Goal: Task Accomplishment & Management: Complete application form

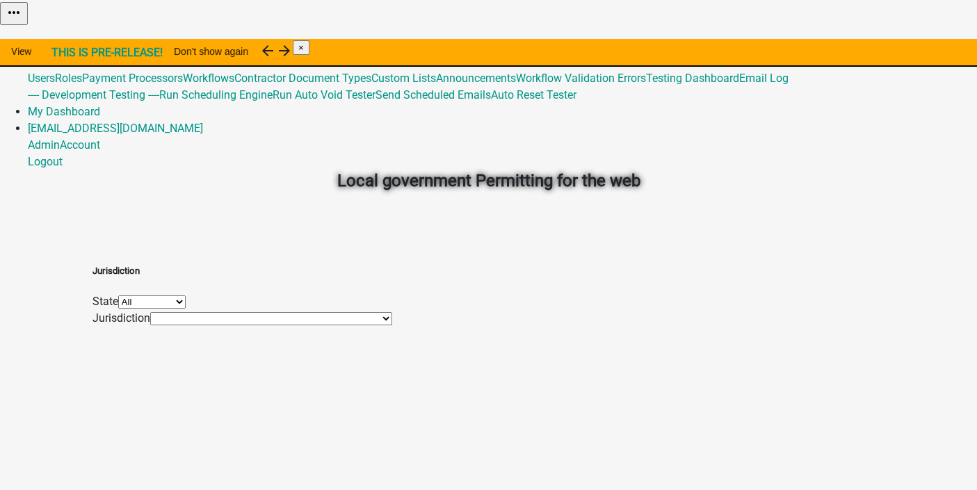
click at [60, 38] on link "Admin" at bounding box center [44, 44] width 32 height 13
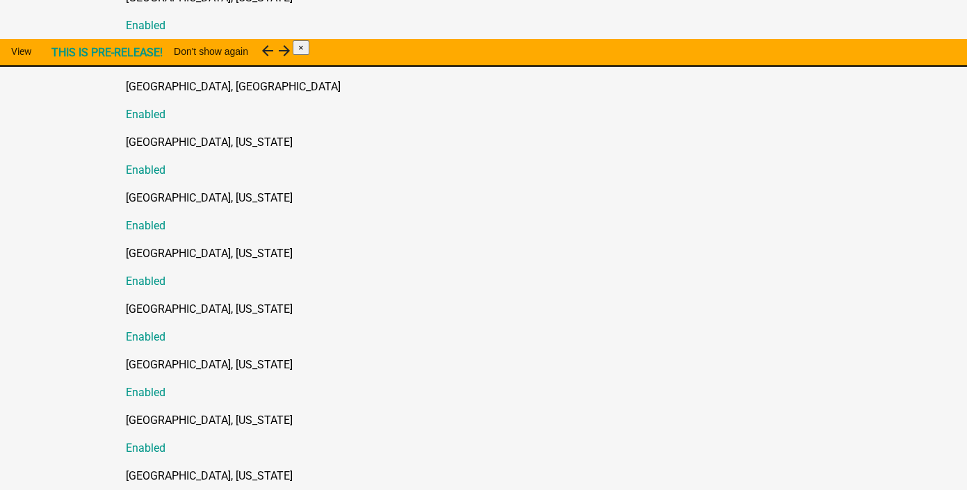
scroll to position [505, 0]
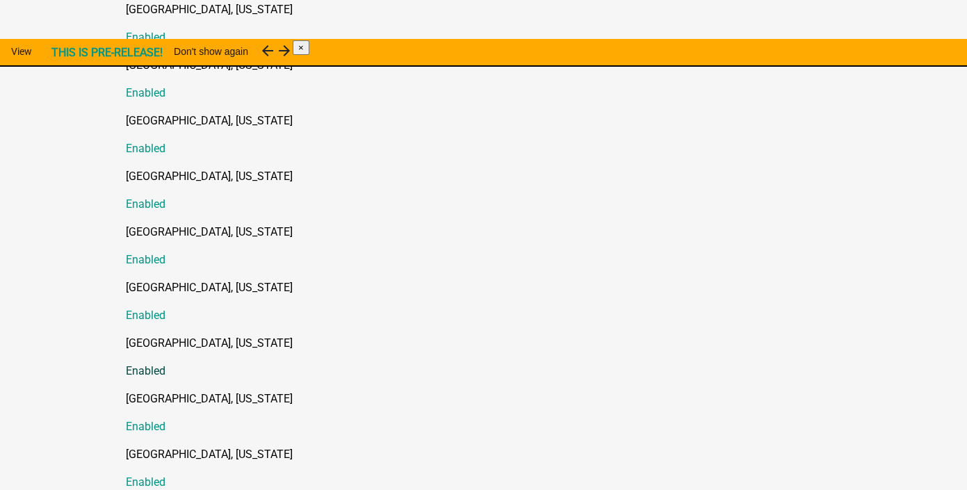
click at [132, 335] on p "Putnam County, Georgia" at bounding box center [498, 343] width 744 height 17
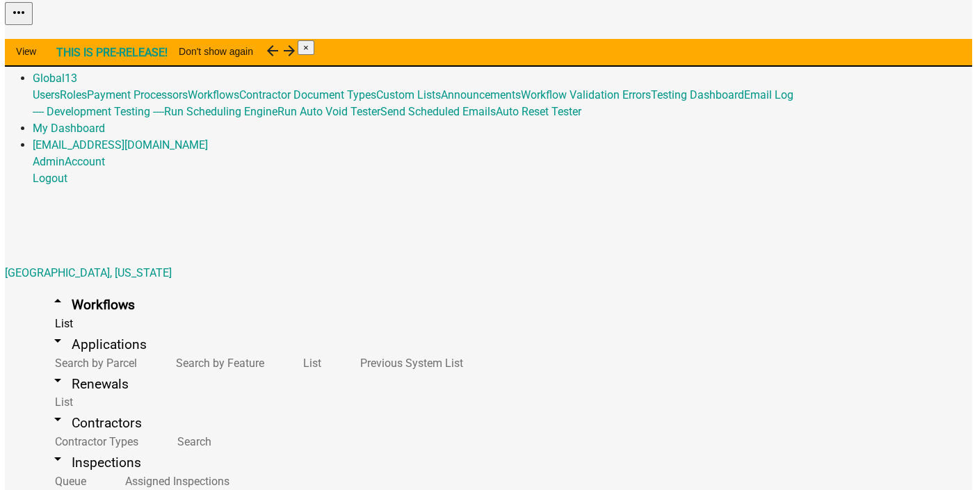
scroll to position [63, 0]
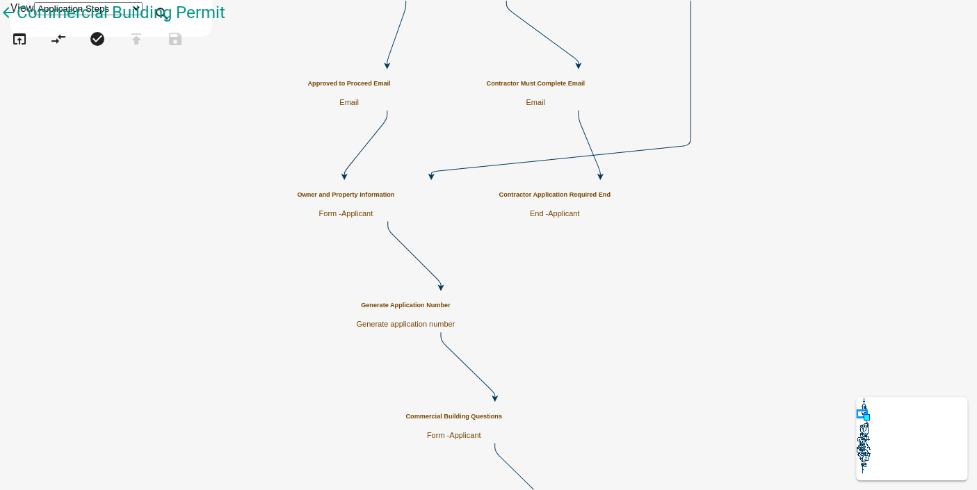
click at [862, 402] on g at bounding box center [863, 436] width 14 height 76
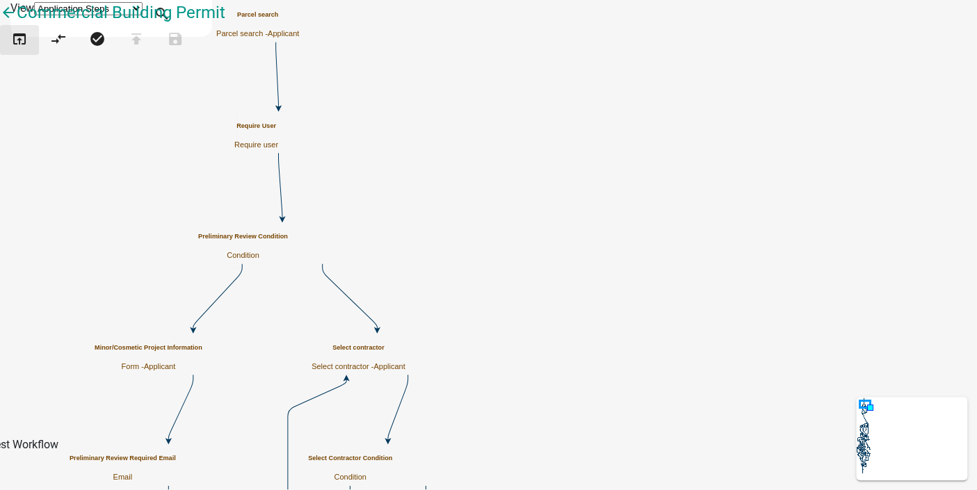
click at [23, 50] on icon "open_in_browser" at bounding box center [19, 40] width 17 height 19
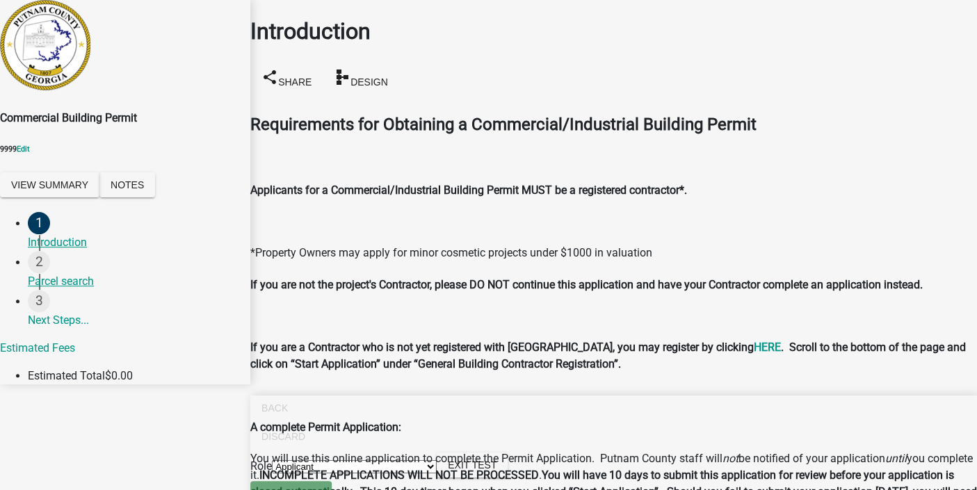
drag, startPoint x: 528, startPoint y: 74, endPoint x: 505, endPoint y: 76, distance: 22.3
radio input "true"
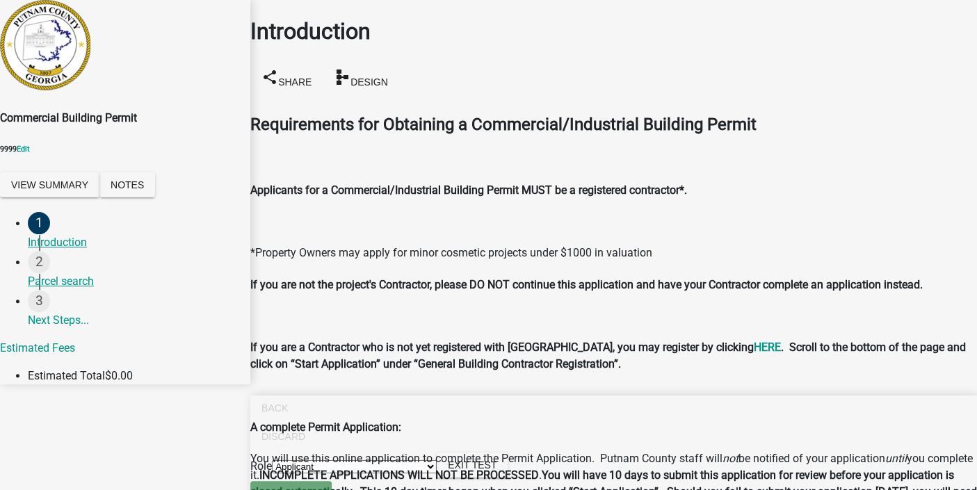
drag, startPoint x: 927, startPoint y: 466, endPoint x: 764, endPoint y: 457, distance: 162.9
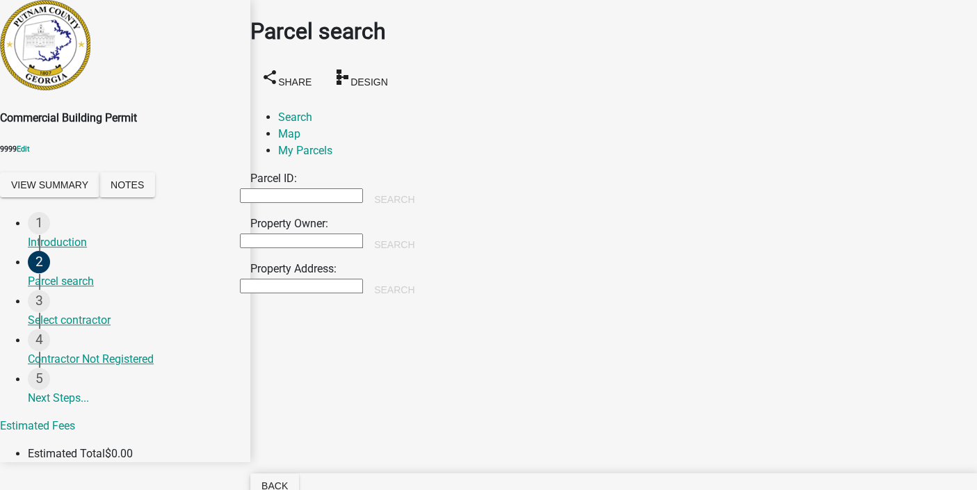
click at [341, 234] on input "Property Owner:" at bounding box center [301, 241] width 123 height 15
type input "smith"
click at [425, 232] on button "Search" at bounding box center [394, 244] width 63 height 25
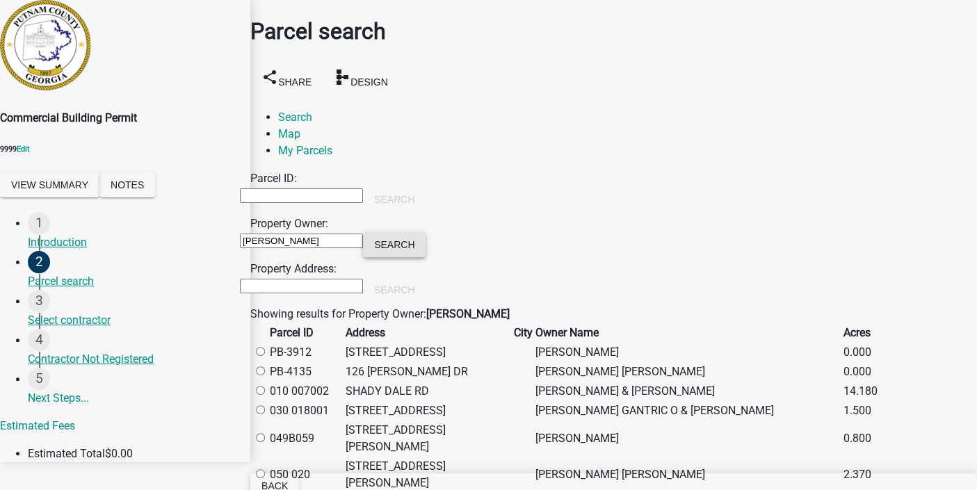
scroll to position [189, 0]
click at [267, 384] on label at bounding box center [267, 390] width 0 height 13
click at [265, 386] on 007002 "radio" at bounding box center [260, 390] width 9 height 9
radio 007002 "true"
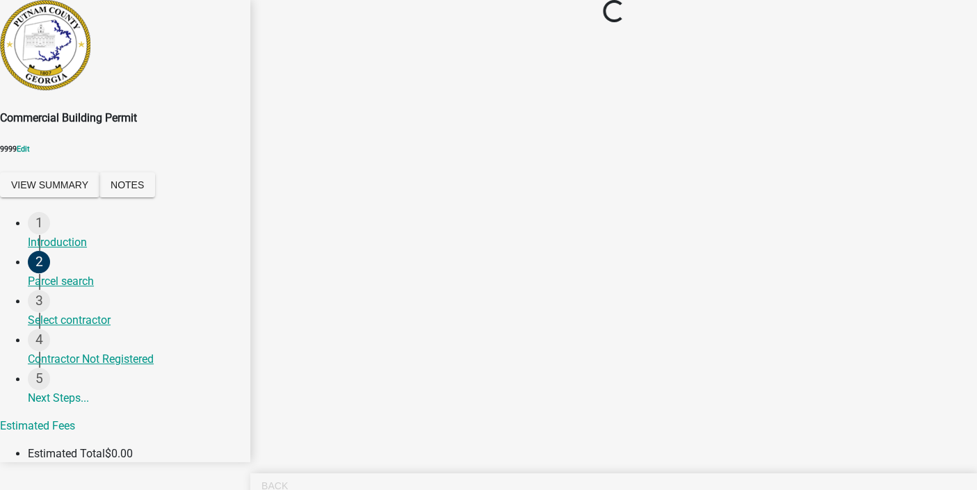
scroll to position [0, 0]
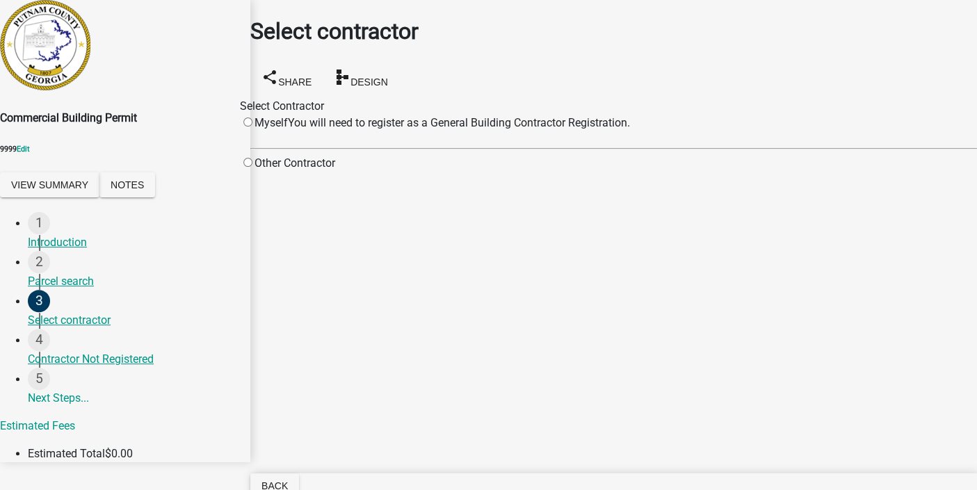
click at [252, 167] on input "radio" at bounding box center [247, 162] width 9 height 9
radio input "true"
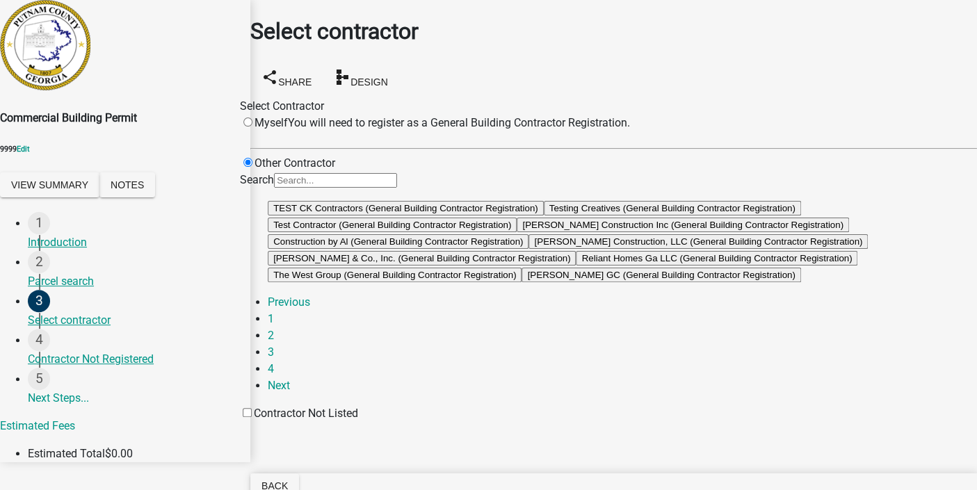
click at [407, 98] on div "Select Contractor Myself You will need to register as a General Building Contra…" at bounding box center [613, 260] width 726 height 324
click at [397, 173] on input "Search" at bounding box center [335, 180] width 123 height 15
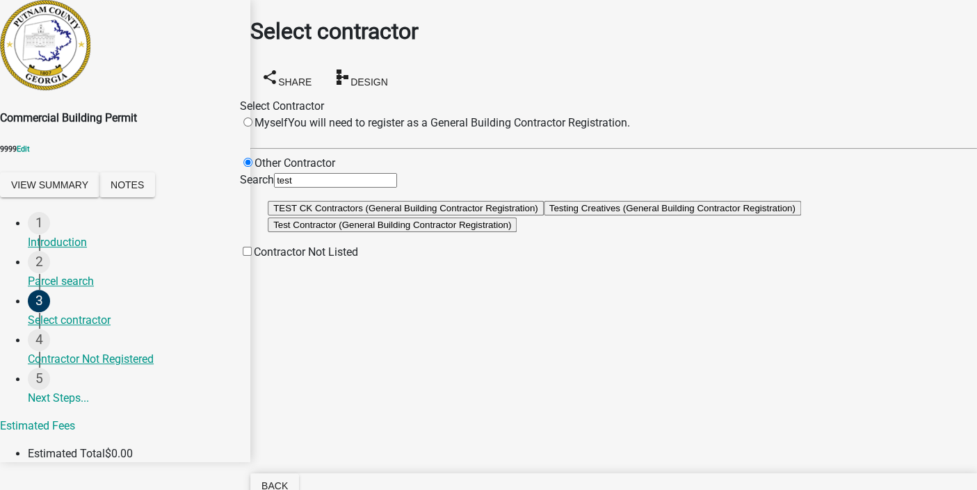
scroll to position [0, 0]
type input "test"
click at [516, 232] on button "Test Contractor (General Building Contractor Registration)" at bounding box center [392, 225] width 249 height 15
click at [544, 215] on button "TEST CK Contractors (General Building Contractor Registration)" at bounding box center [406, 208] width 276 height 15
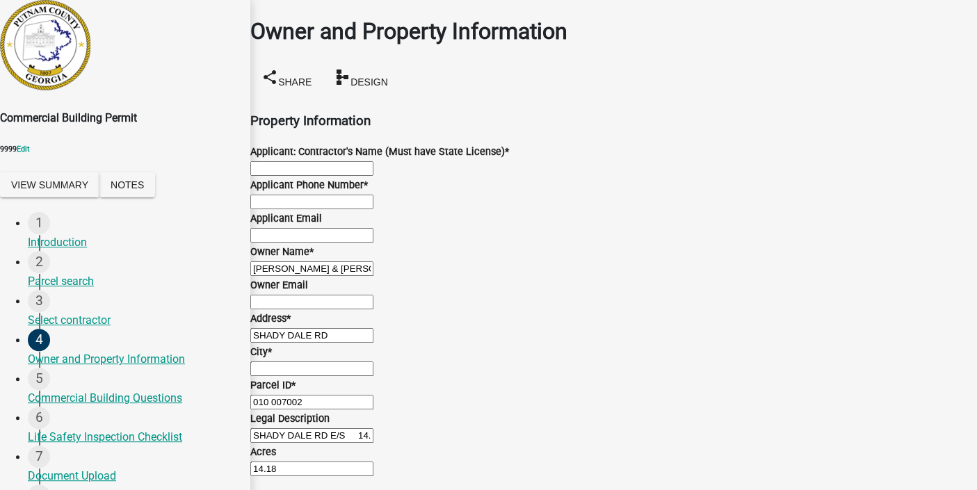
click at [373, 173] on input "Applicant: Contractor's Name (Must have State License) *" at bounding box center [311, 168] width 123 height 15
type input "MN"
type input "5555555555"
type input "test@schneidergis.com"
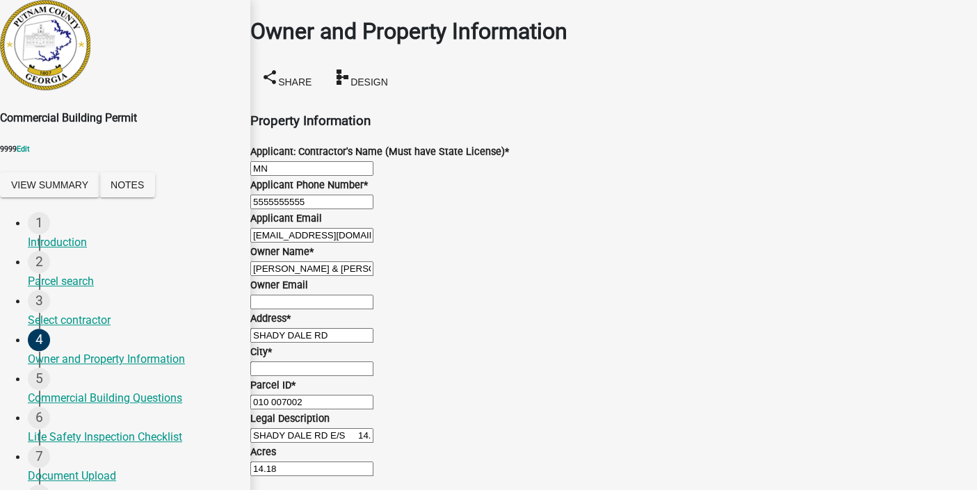
click at [291, 361] on input "City *" at bounding box center [311, 368] width 123 height 15
type input "test,zx 55555"
type input "test@schneidergis.com"
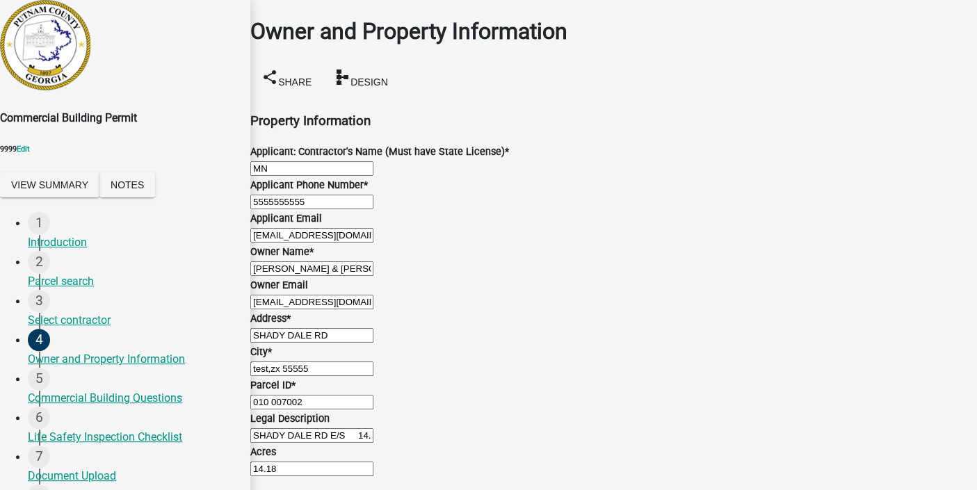
scroll to position [2148, 0]
type input "testy"
type input "5555555555"
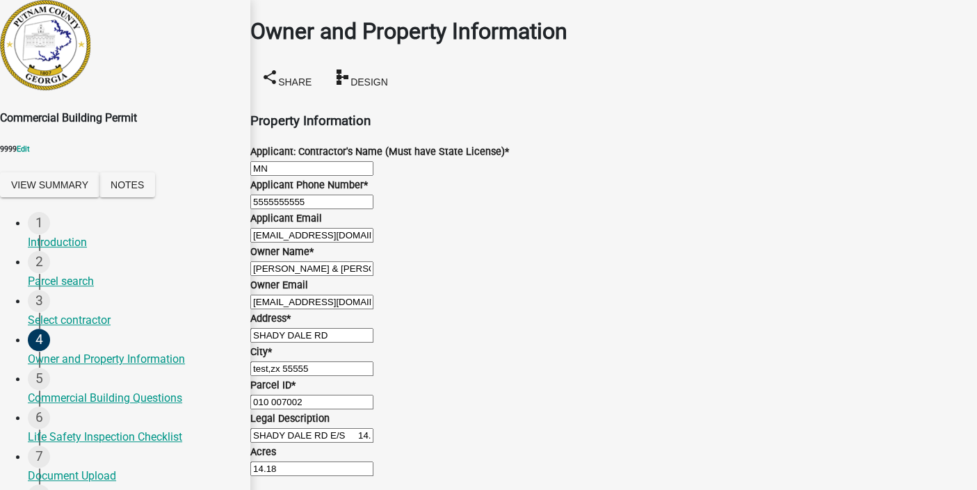
scroll to position [2545, 0]
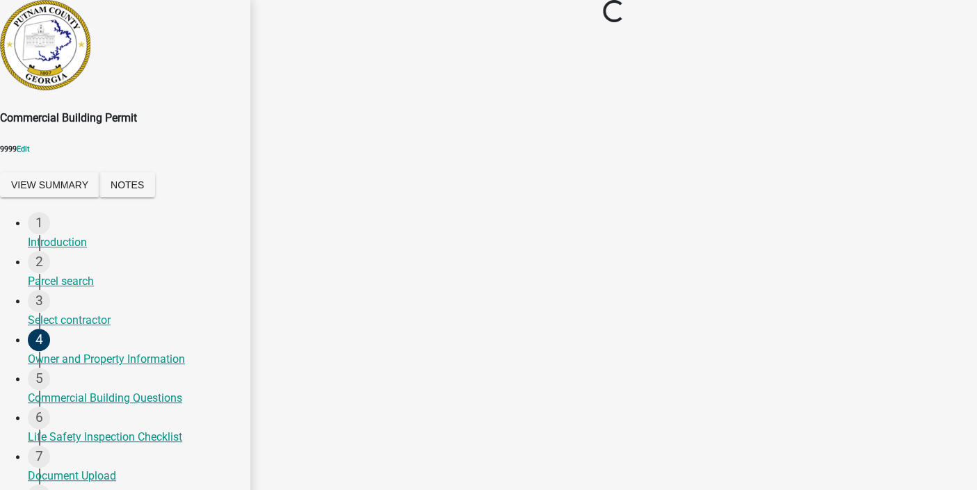
scroll to position [0, 0]
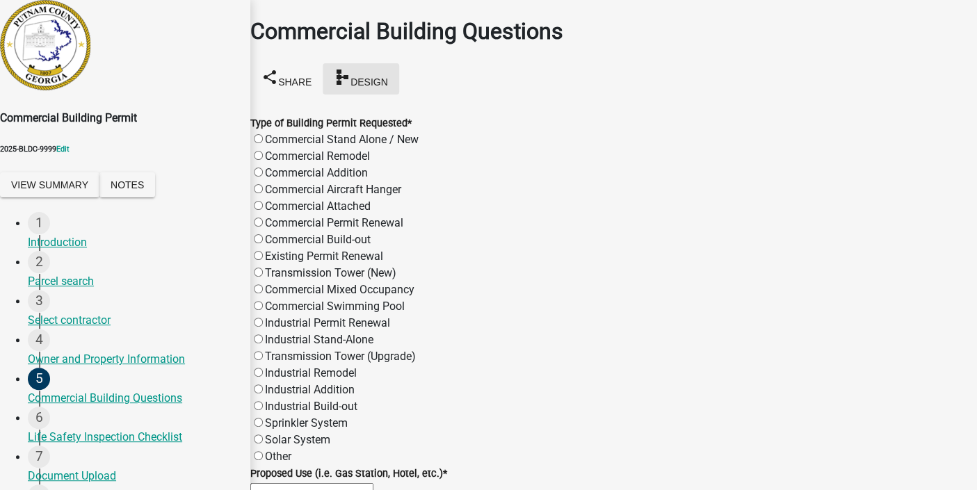
click at [388, 76] on span "Design" at bounding box center [369, 81] width 38 height 11
click at [270, 166] on label "Commercial Addition" at bounding box center [316, 172] width 103 height 13
click at [263, 168] on input "Commercial Addition" at bounding box center [258, 172] width 9 height 9
radio input "true"
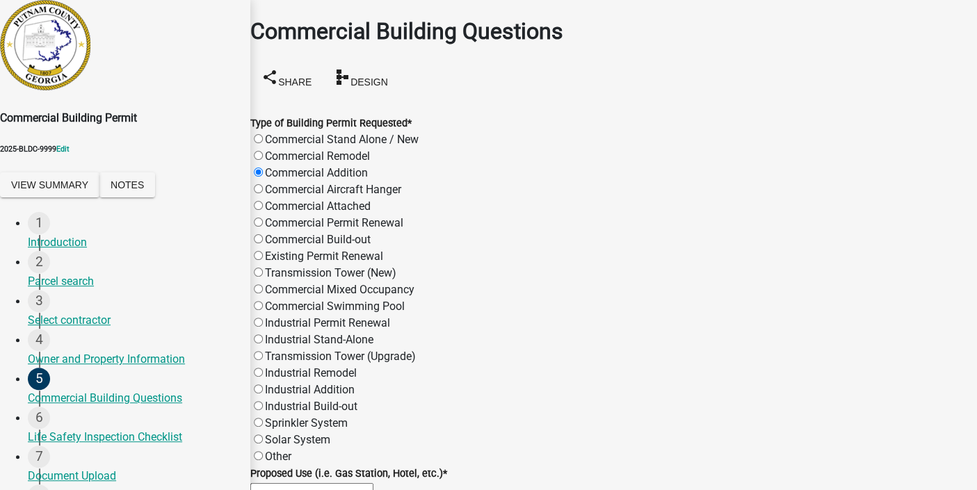
click at [373, 483] on input "Proposed Use (i.e. Gas Station, Hotel, etc.) *" at bounding box center [311, 490] width 123 height 15
type input "sunroom"
radio input "true"
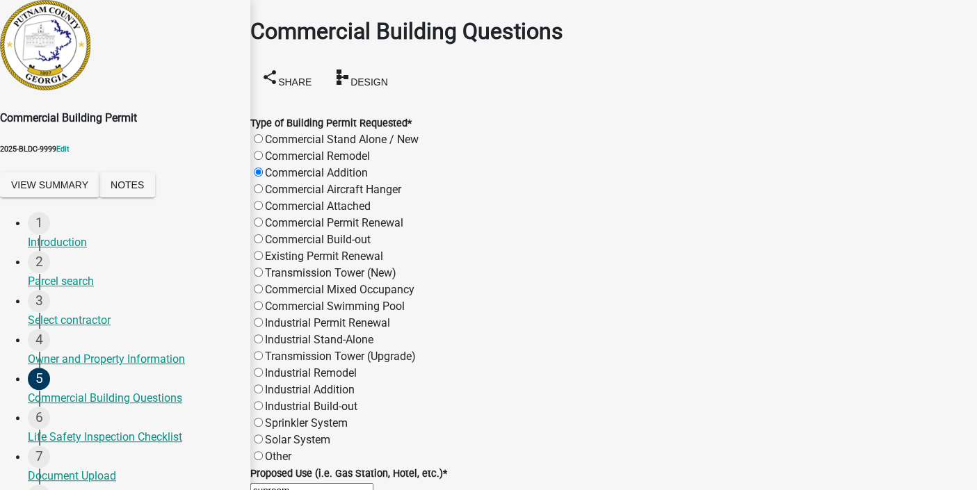
radio input "true"
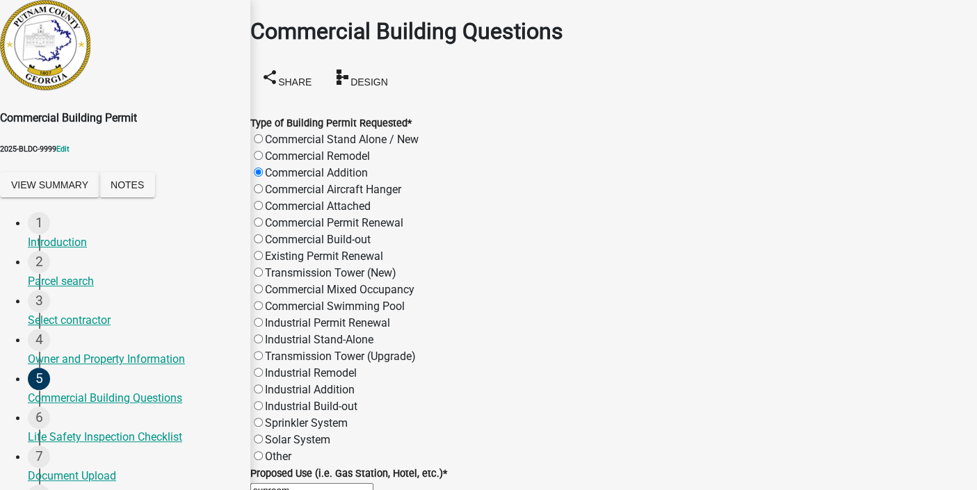
type input "25000"
type input "2300"
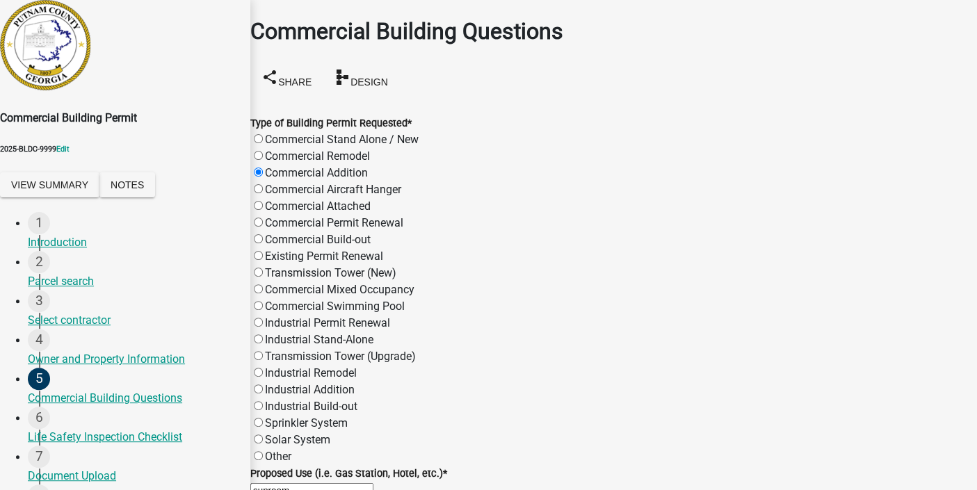
type input "2300"
type input "1"
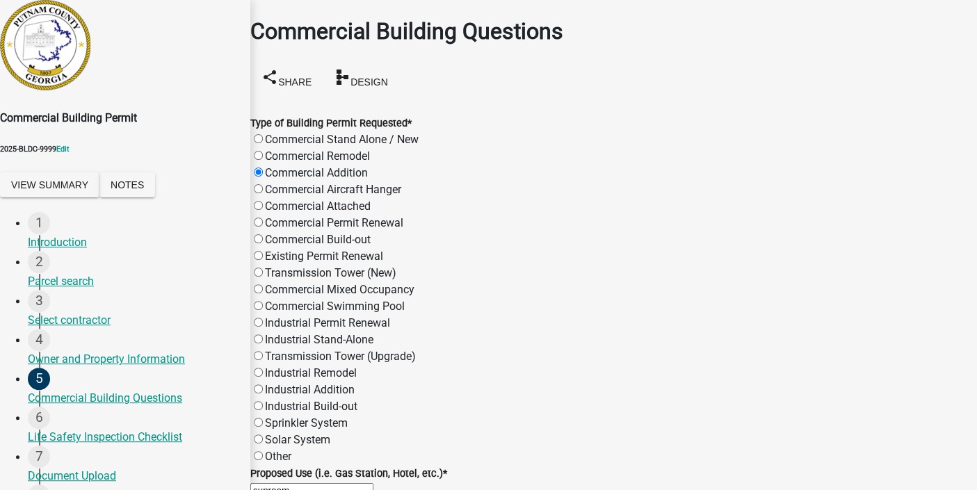
type input "20"
drag, startPoint x: 86, startPoint y: 81, endPoint x: 113, endPoint y: 82, distance: 26.5
click at [56, 145] on span "2025-BLDC-9999" at bounding box center [28, 149] width 56 height 9
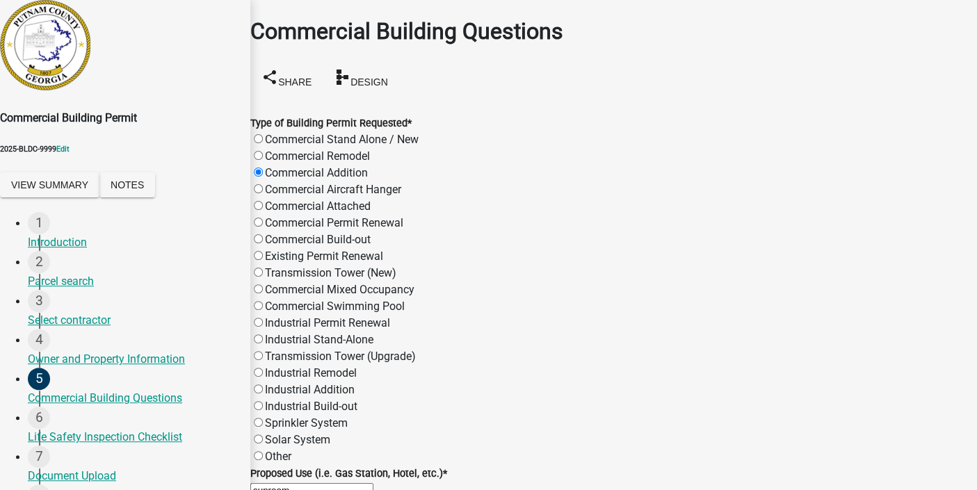
scroll to position [0, 0]
click at [388, 76] on span "Design" at bounding box center [369, 81] width 38 height 11
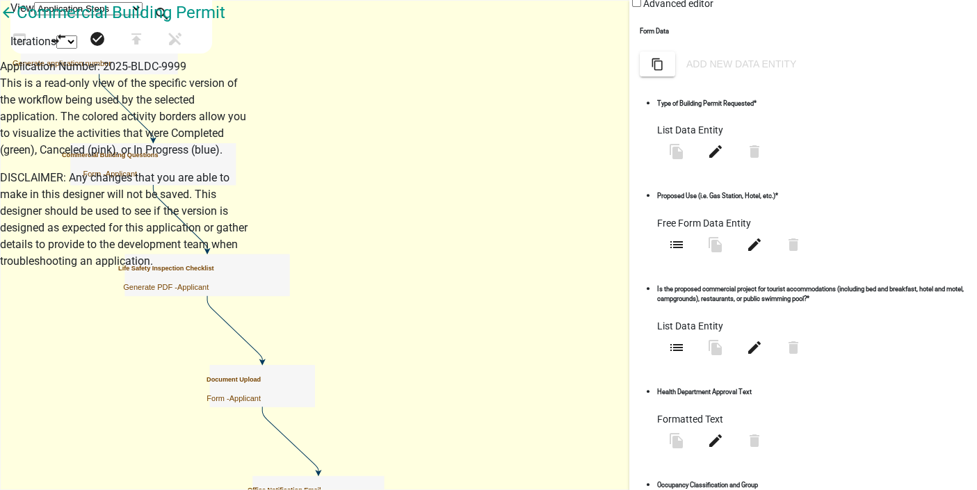
scroll to position [252, 0]
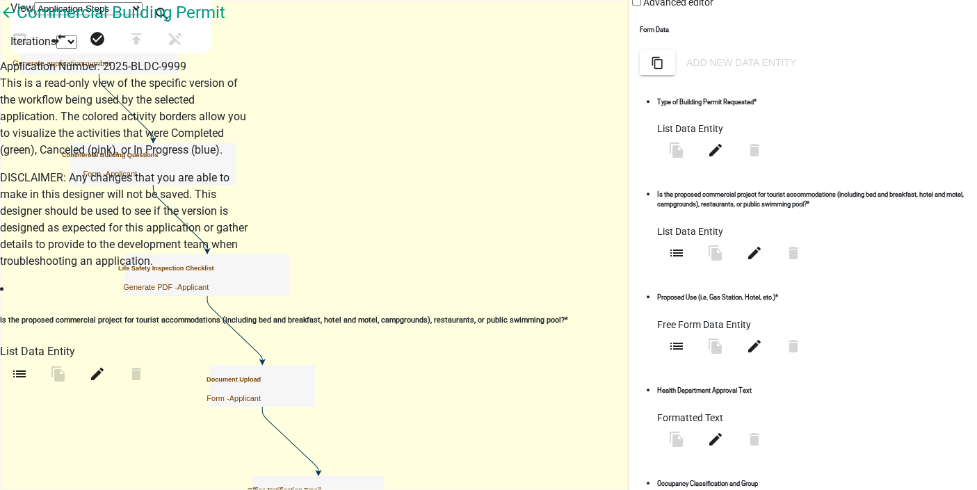
drag, startPoint x: 876, startPoint y: 437, endPoint x: 852, endPoint y: 281, distance: 158.2
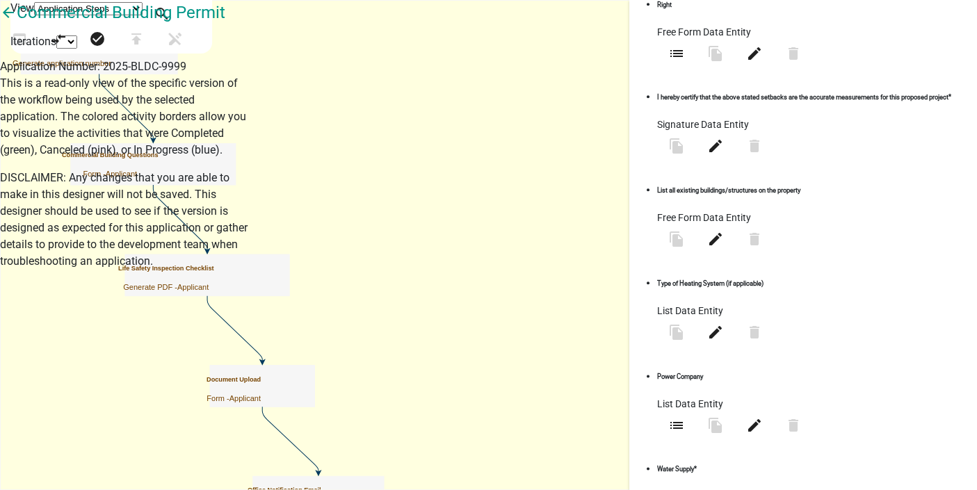
scroll to position [2881, 0]
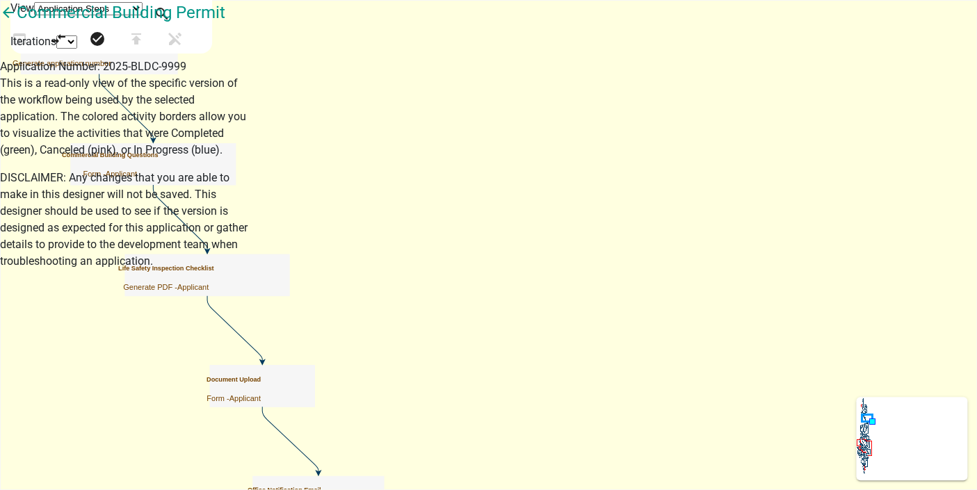
click at [158, 170] on p "Form - Applicant" at bounding box center [110, 174] width 96 height 9
